Goal: Obtain resource: Download file/media

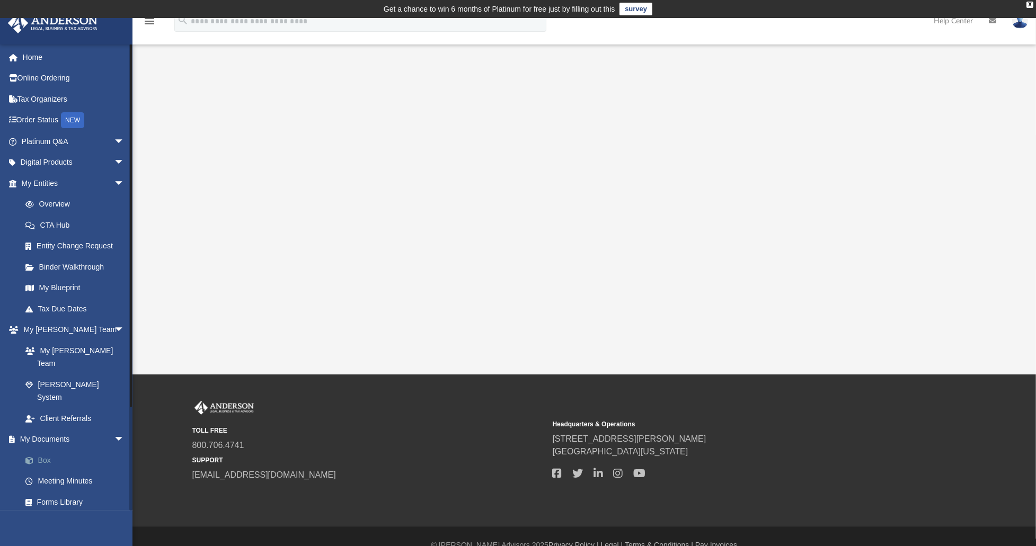
click at [40, 450] on link "Box" at bounding box center [78, 460] width 126 height 21
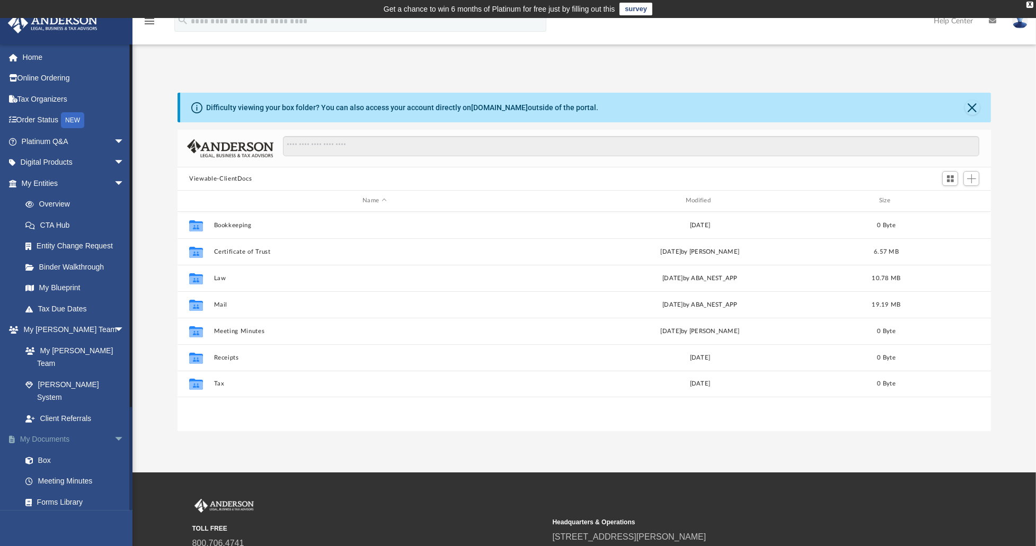
scroll to position [233, 805]
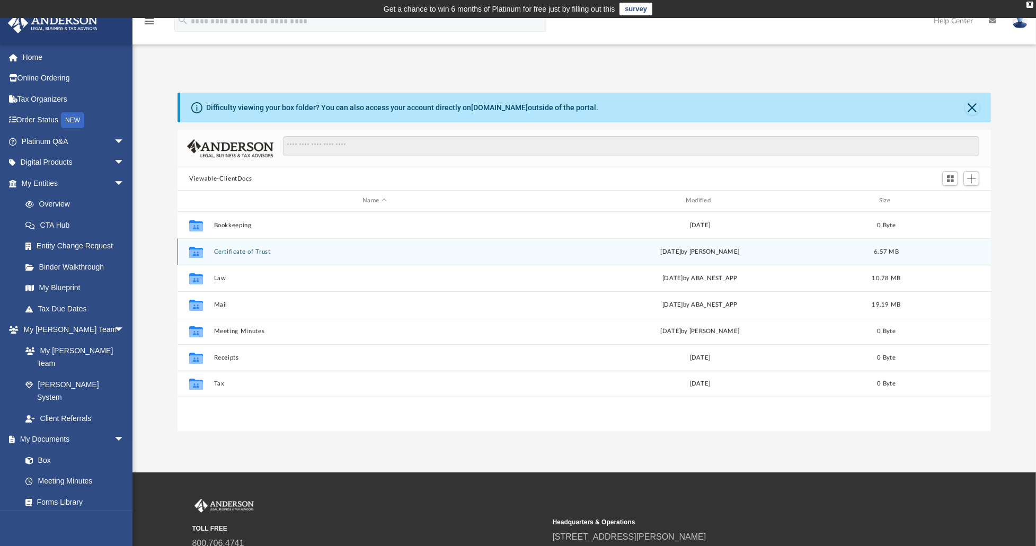
click at [253, 252] on button "Certificate of Trust" at bounding box center [374, 251] width 321 height 7
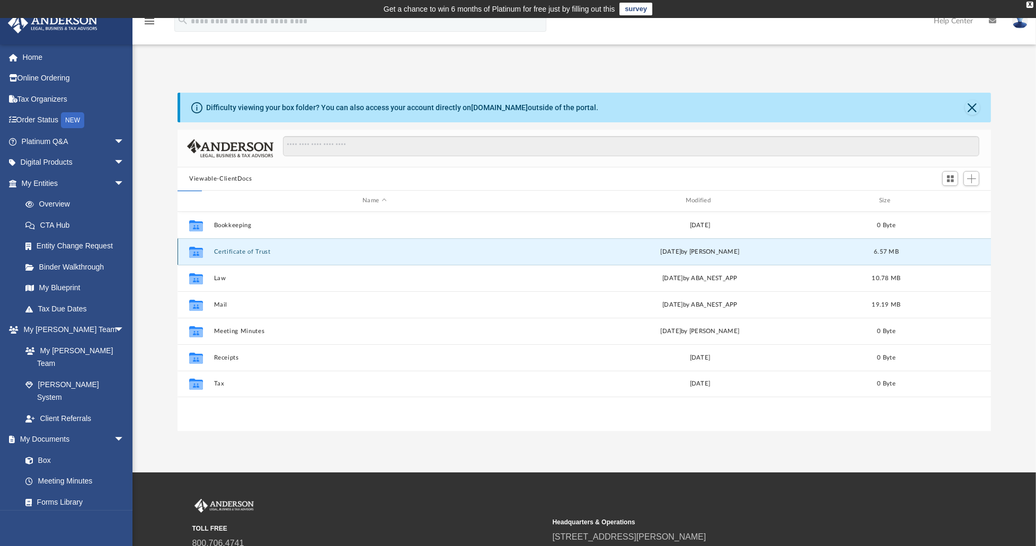
click at [253, 252] on button "Certificate of Trust" at bounding box center [374, 251] width 321 height 7
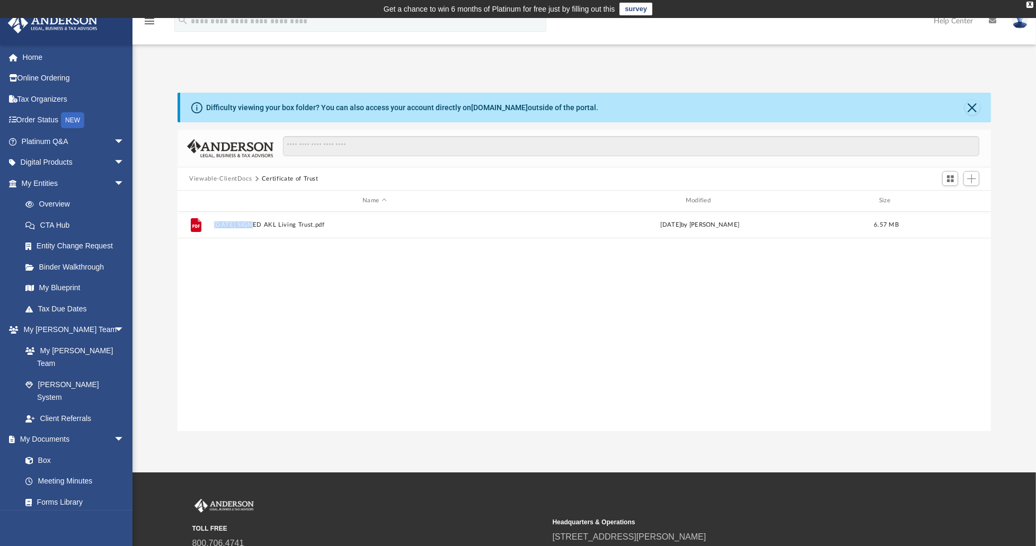
click at [253, 252] on div "File [DATE] SIGNED AKL Living Trust.pdf [DATE] by [PERSON_NAME] 6.57 MB" at bounding box center [583, 321] width 813 height 219
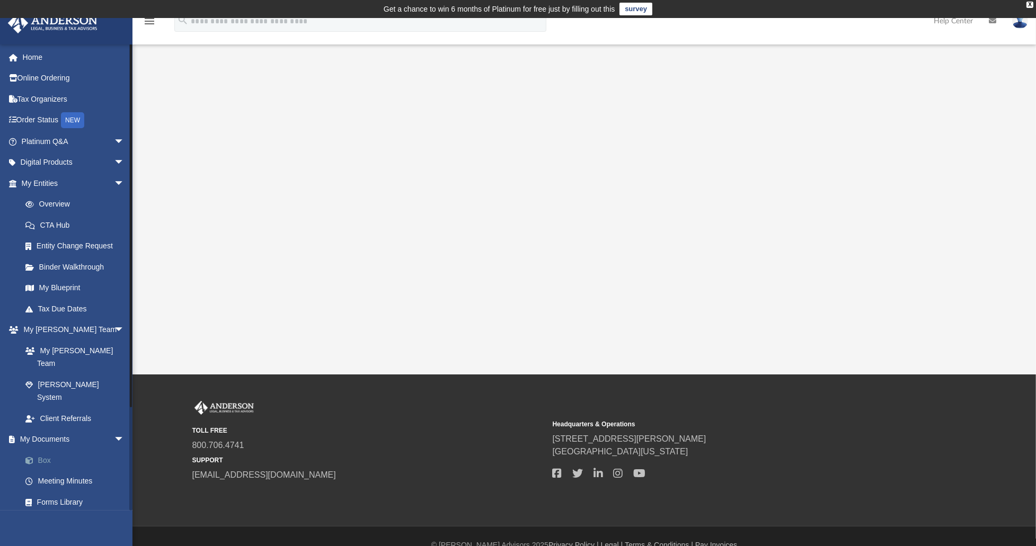
click at [41, 450] on link "Box" at bounding box center [78, 460] width 126 height 21
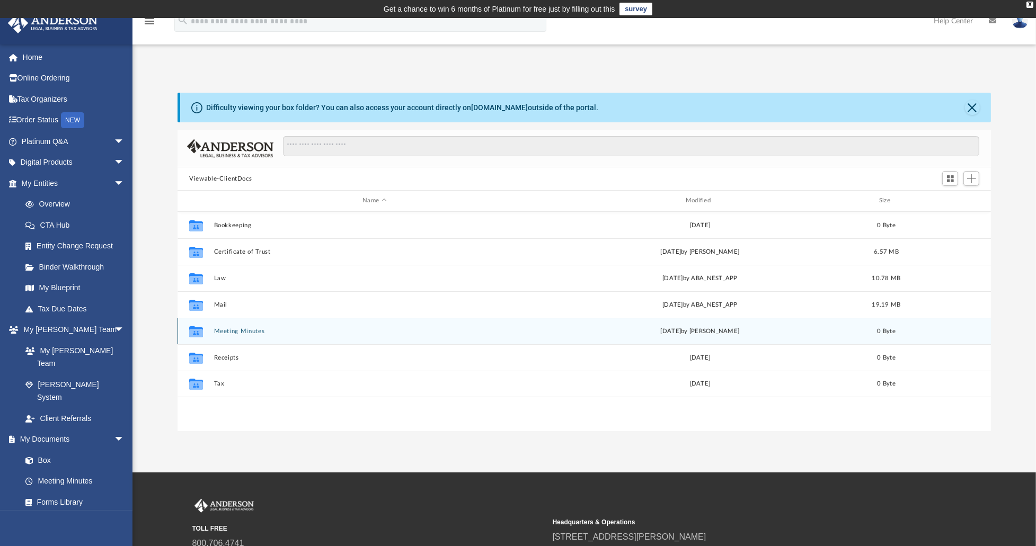
scroll to position [233, 805]
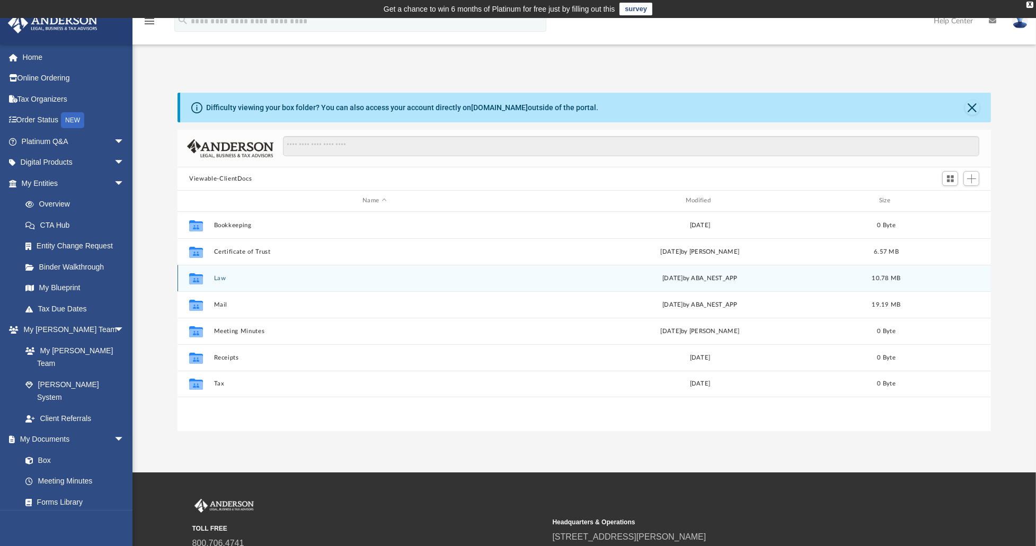
click at [224, 284] on div "Collaborated Folder Law [DATE] by ABA_NEST_APP 10.78 MB" at bounding box center [583, 278] width 813 height 26
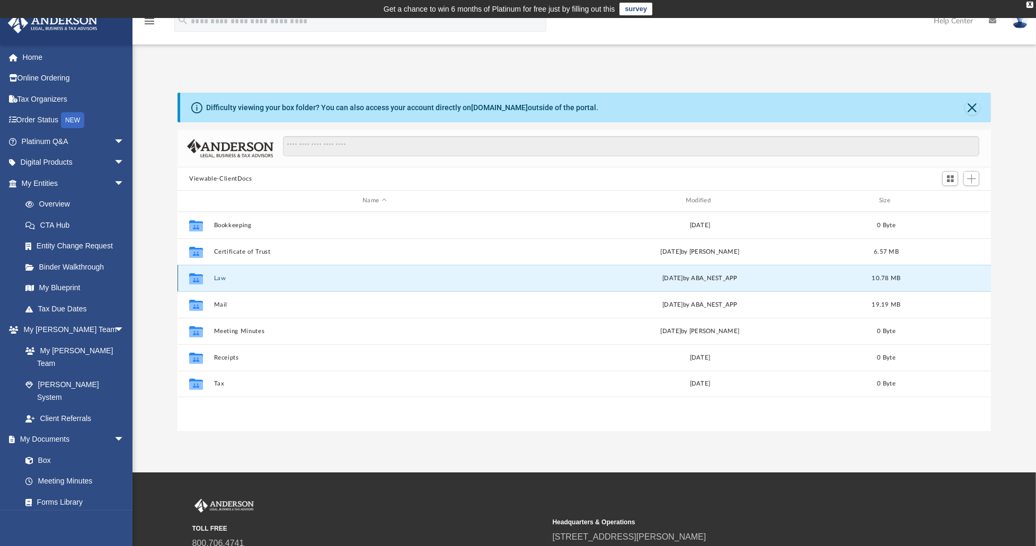
click at [224, 284] on div "Collaborated Folder Law [DATE] by ABA_NEST_APP 10.78 MB" at bounding box center [583, 278] width 813 height 26
click at [215, 279] on button "Law" at bounding box center [374, 278] width 321 height 7
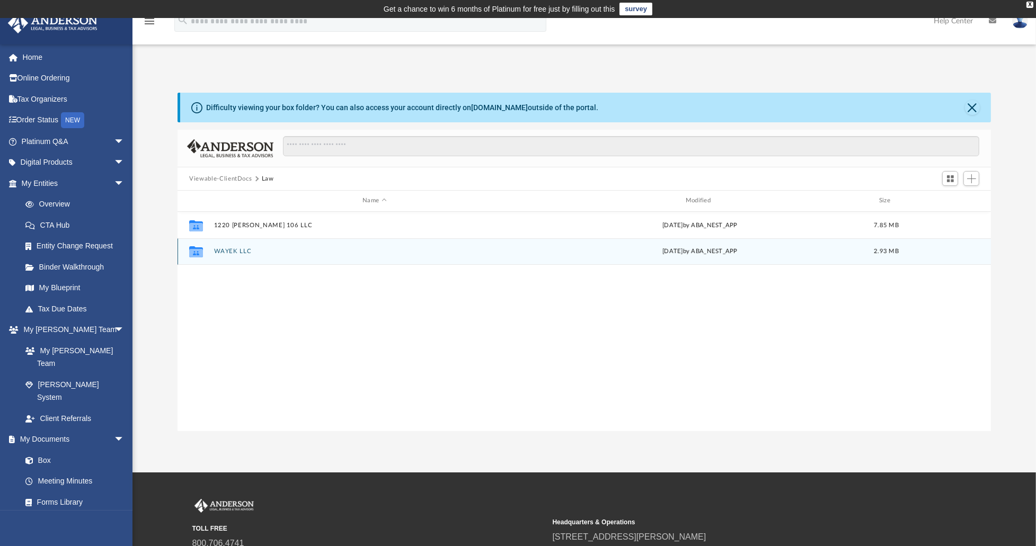
click at [264, 261] on div "Collaborated Folder WAYEK LLC [DATE] by ABA_NEST_APP 2.93 MB" at bounding box center [583, 251] width 813 height 26
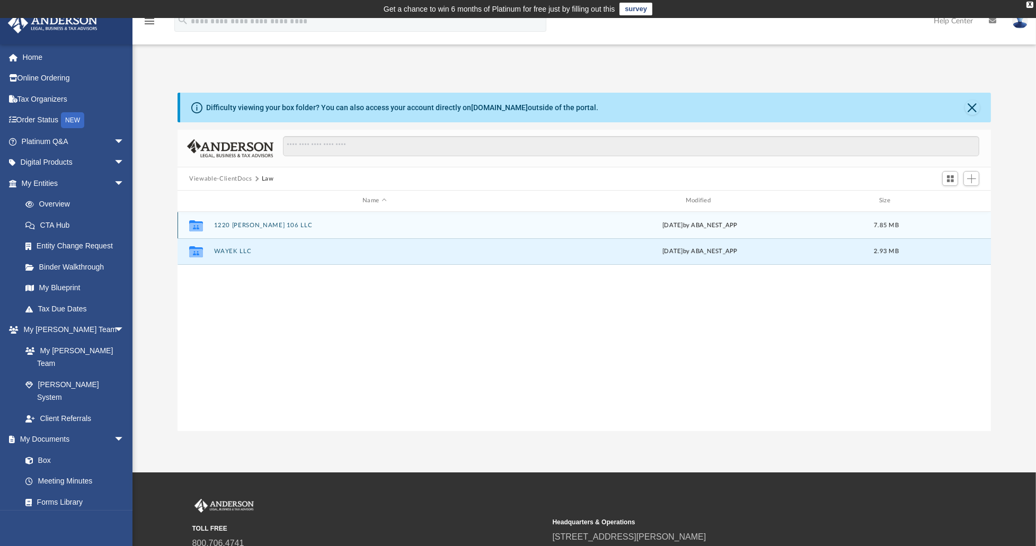
click at [255, 223] on button "1220 [PERSON_NAME] 106 LLC" at bounding box center [374, 225] width 321 height 7
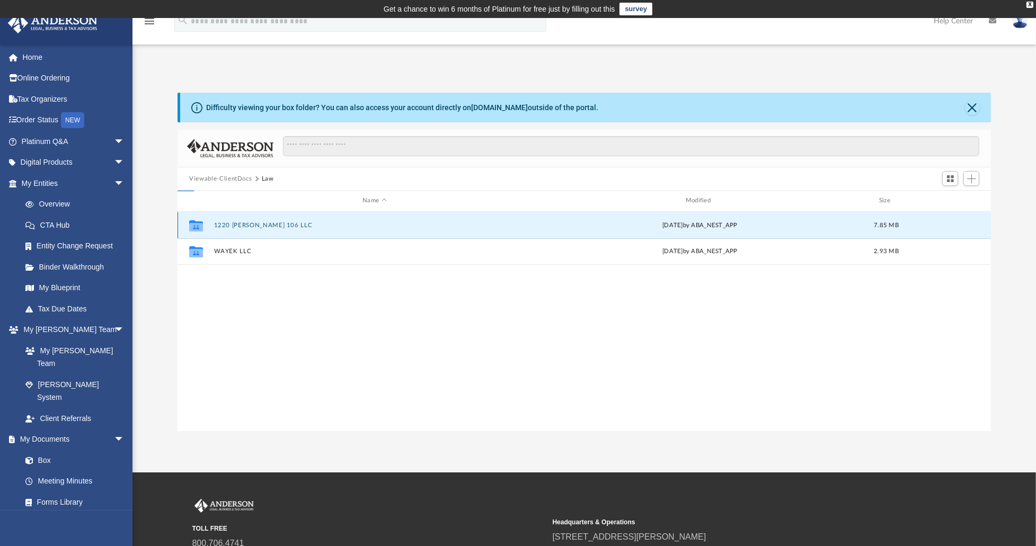
click at [255, 223] on button "1220 [PERSON_NAME] 106 LLC" at bounding box center [374, 225] width 321 height 7
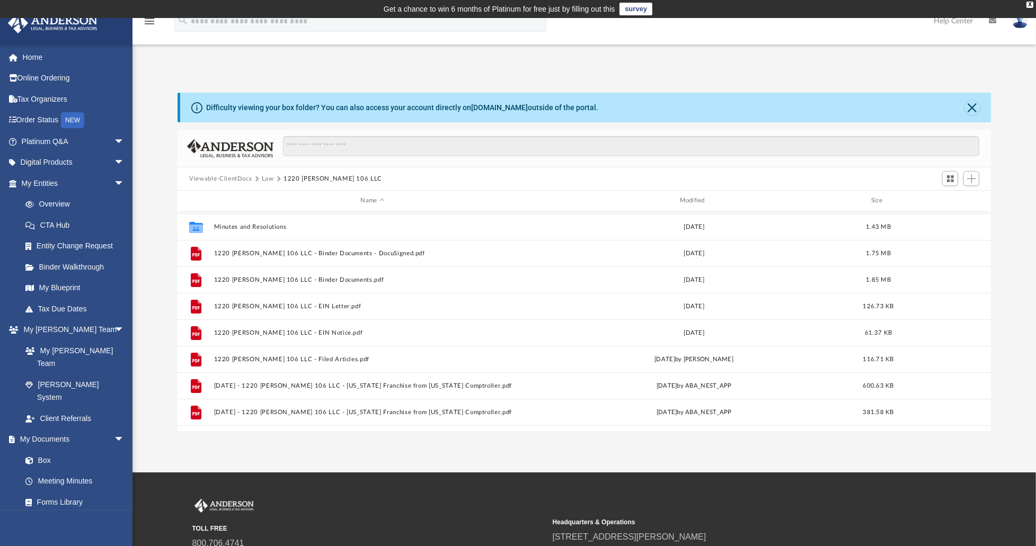
scroll to position [53, 0]
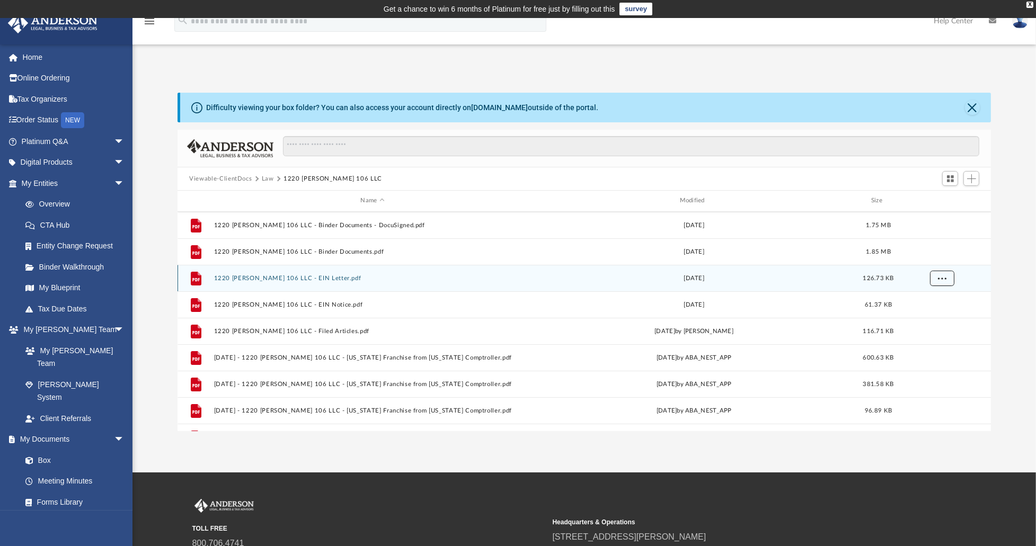
click at [941, 282] on button "More options" at bounding box center [942, 278] width 24 height 16
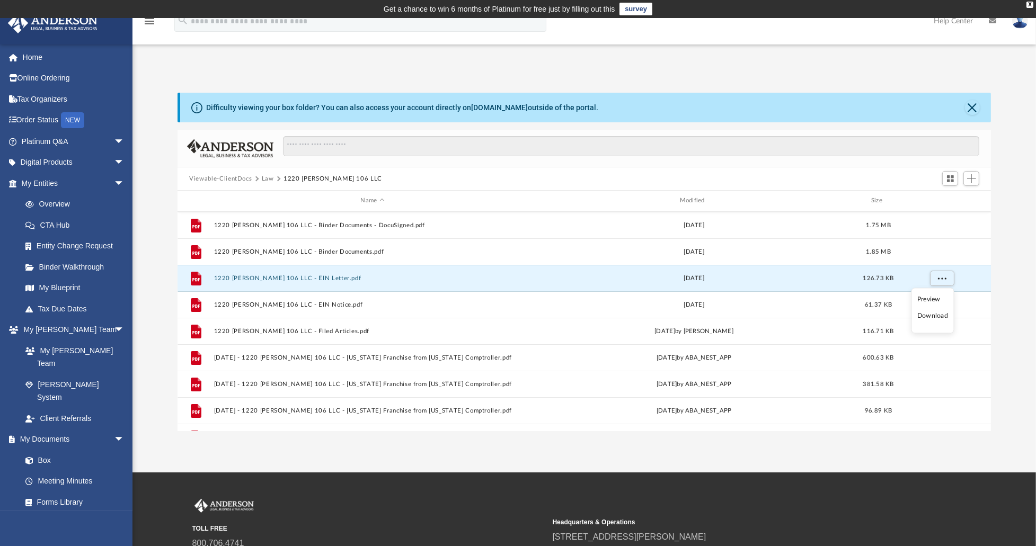
click at [933, 316] on li "Download" at bounding box center [932, 316] width 31 height 11
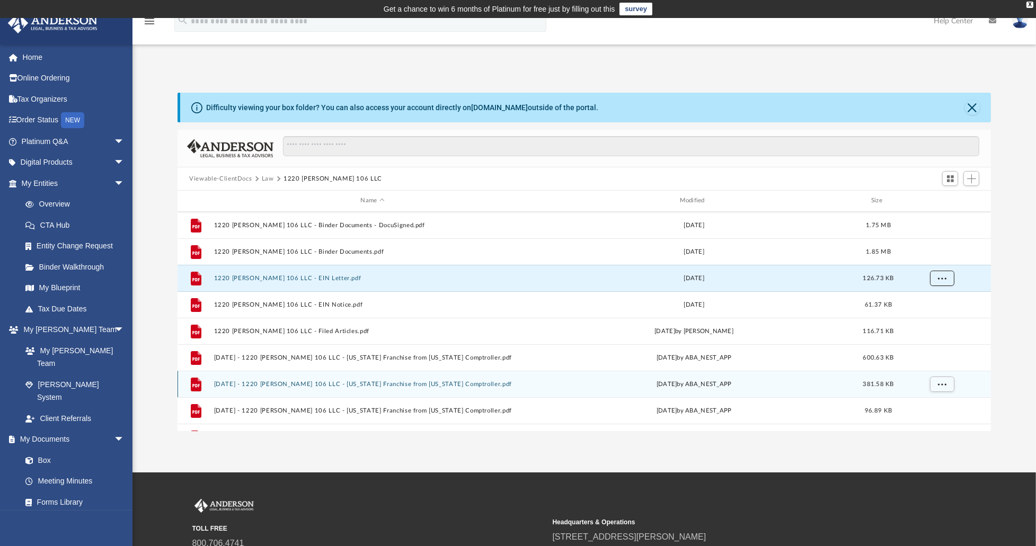
scroll to position [98, 0]
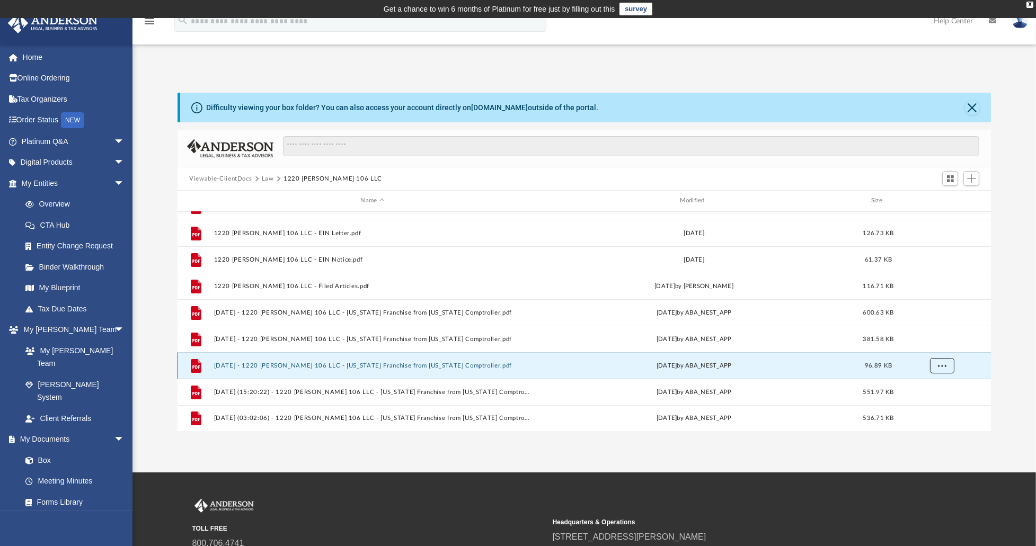
click at [938, 364] on span "More options" at bounding box center [942, 365] width 8 height 6
click at [933, 387] on li "Preview" at bounding box center [932, 386] width 31 height 11
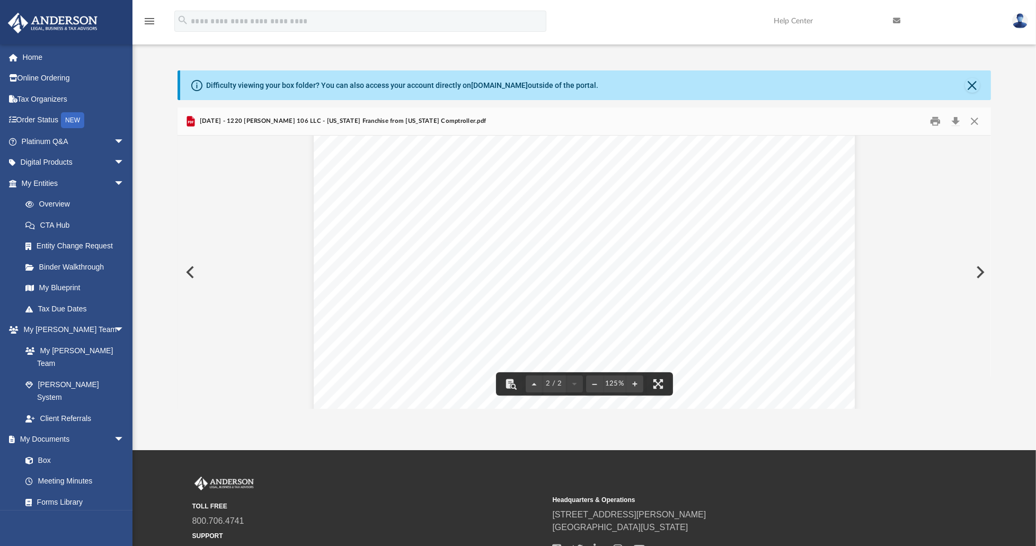
scroll to position [0, 0]
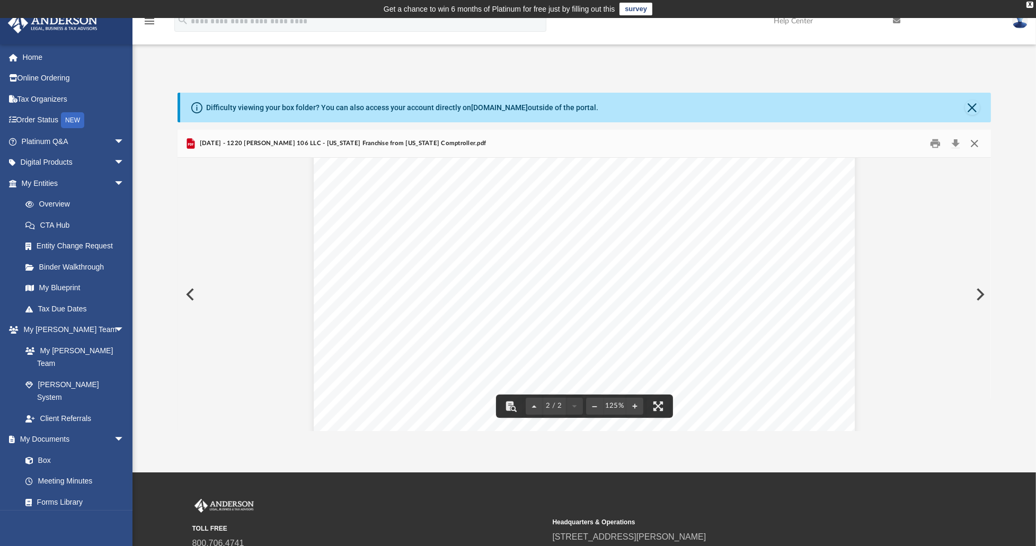
click at [973, 141] on button "Close" at bounding box center [973, 144] width 19 height 16
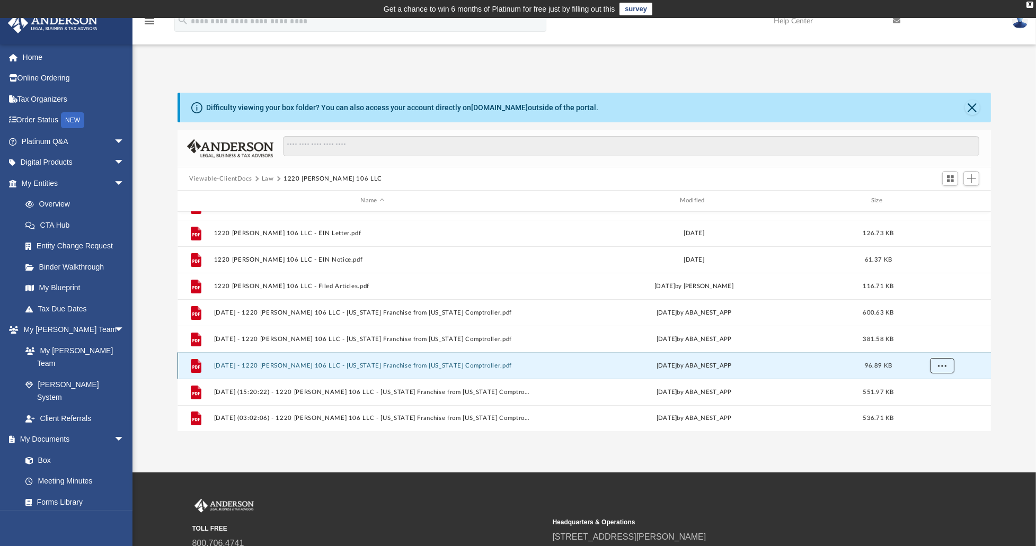
click at [944, 366] on span "More options" at bounding box center [942, 365] width 8 height 6
click at [935, 404] on li "Download" at bounding box center [932, 403] width 31 height 11
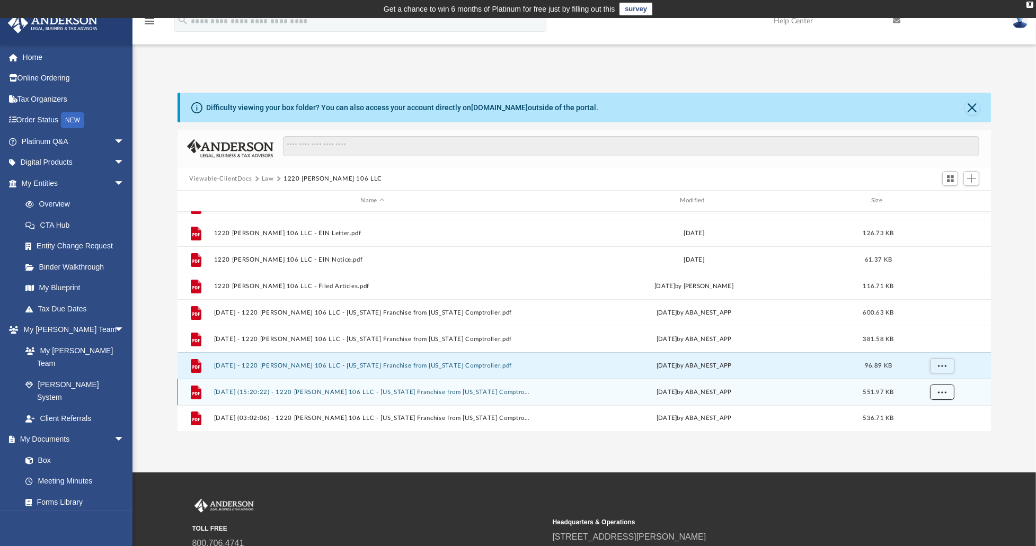
click at [943, 392] on span "More options" at bounding box center [942, 392] width 8 height 6
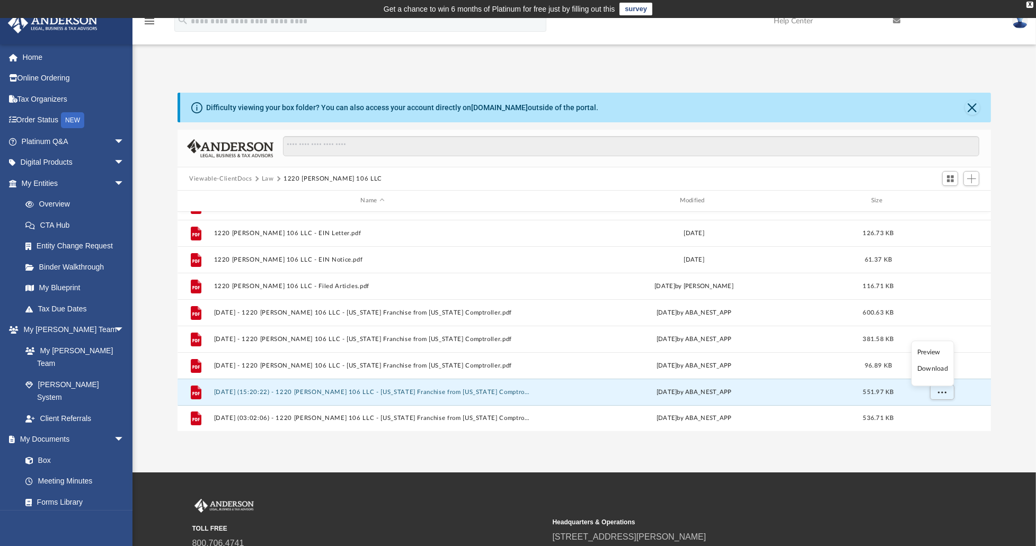
click at [935, 370] on li "Download" at bounding box center [932, 369] width 31 height 11
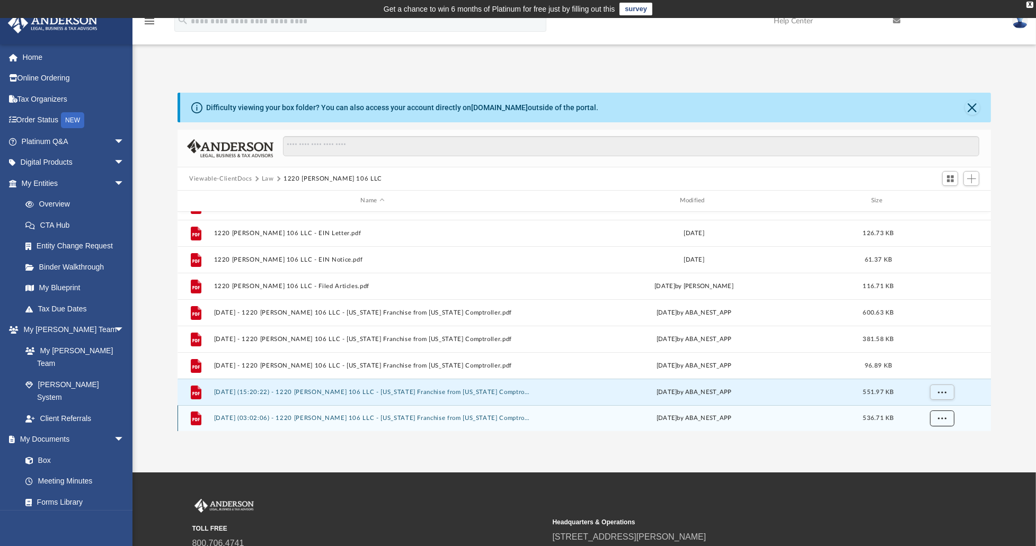
click at [942, 422] on button "More options" at bounding box center [942, 419] width 24 height 16
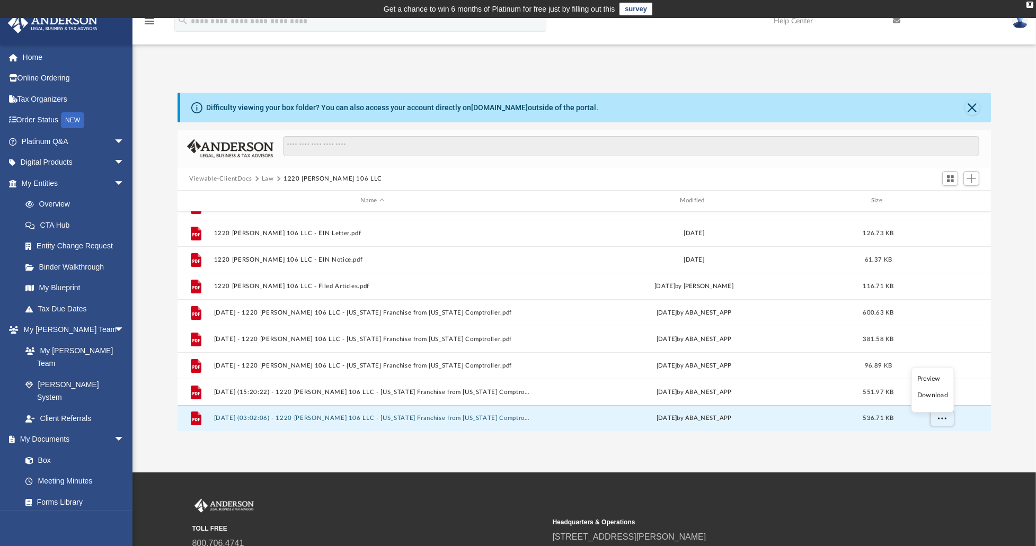
click at [941, 398] on li "Download" at bounding box center [932, 395] width 31 height 11
click at [945, 420] on span "More options" at bounding box center [942, 418] width 8 height 6
click at [932, 380] on li "Preview" at bounding box center [932, 379] width 31 height 11
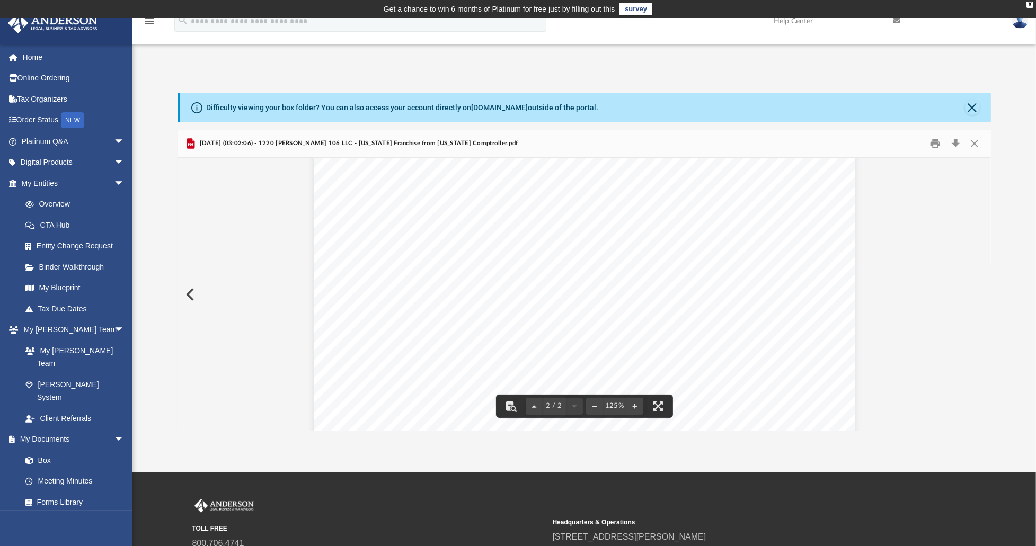
scroll to position [1155, 0]
click at [977, 144] on button "Close" at bounding box center [973, 144] width 19 height 16
